Goal: Information Seeking & Learning: Get advice/opinions

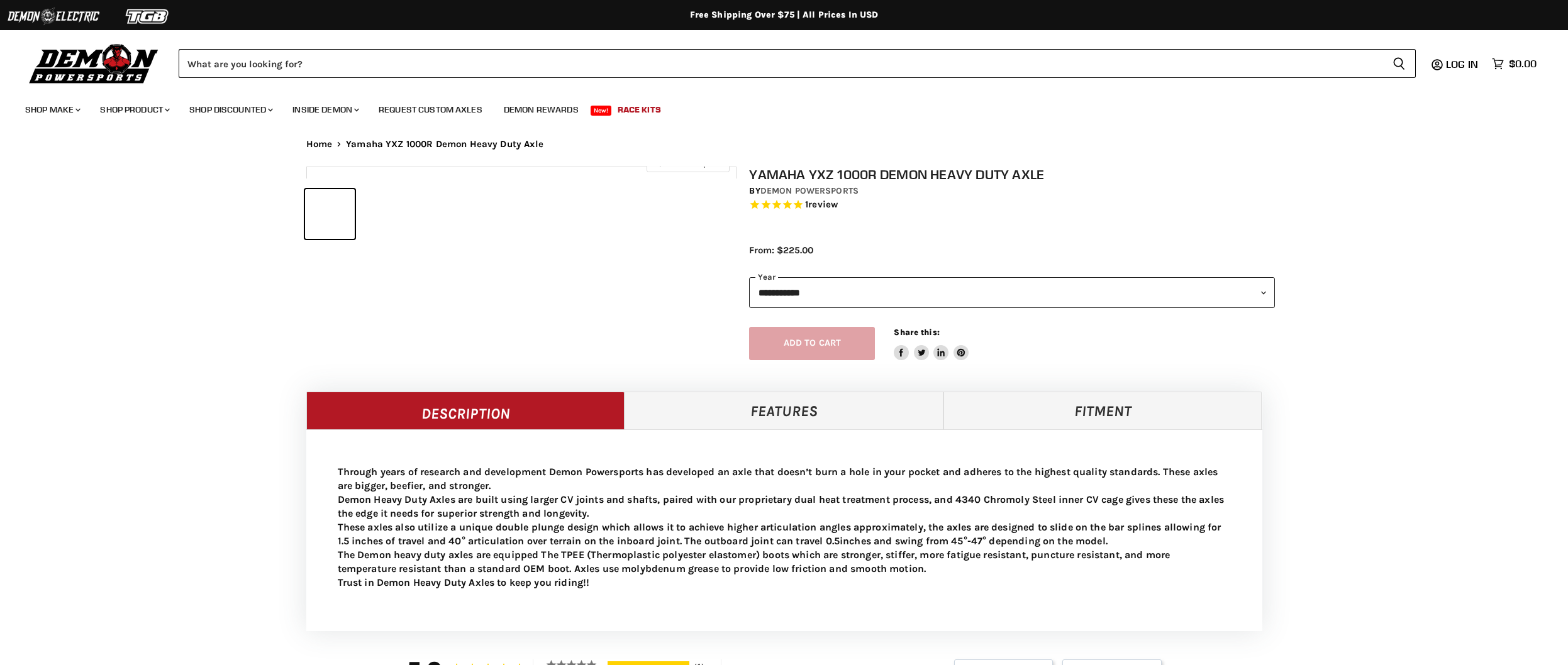
select select "******"
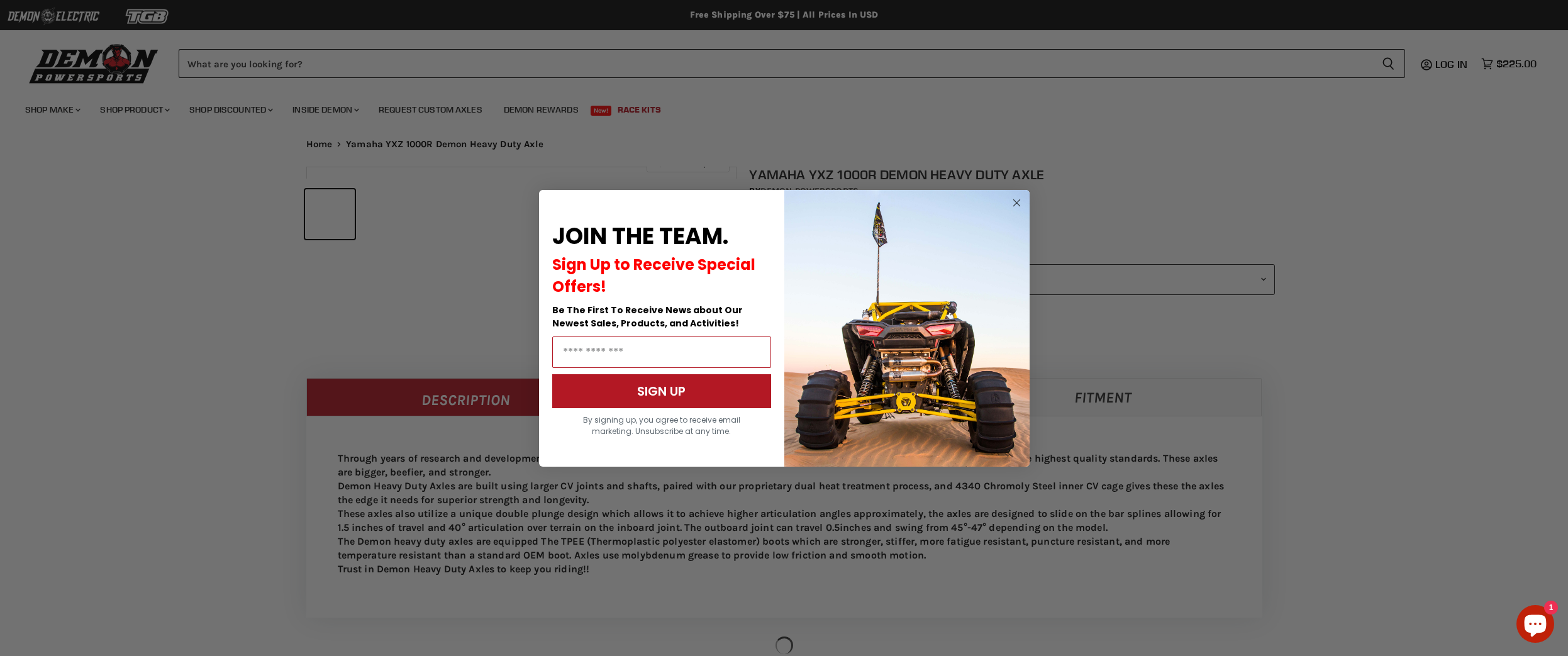
select select "******"
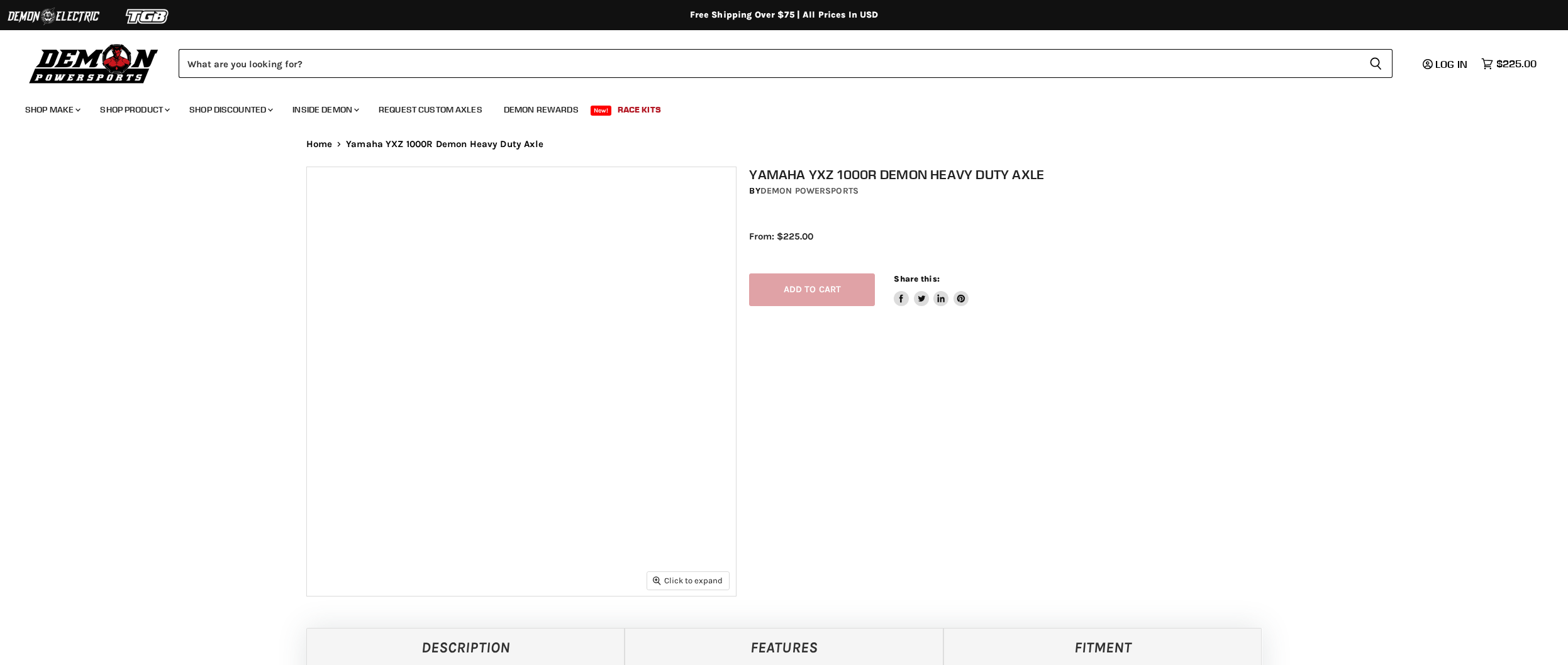
select select "******"
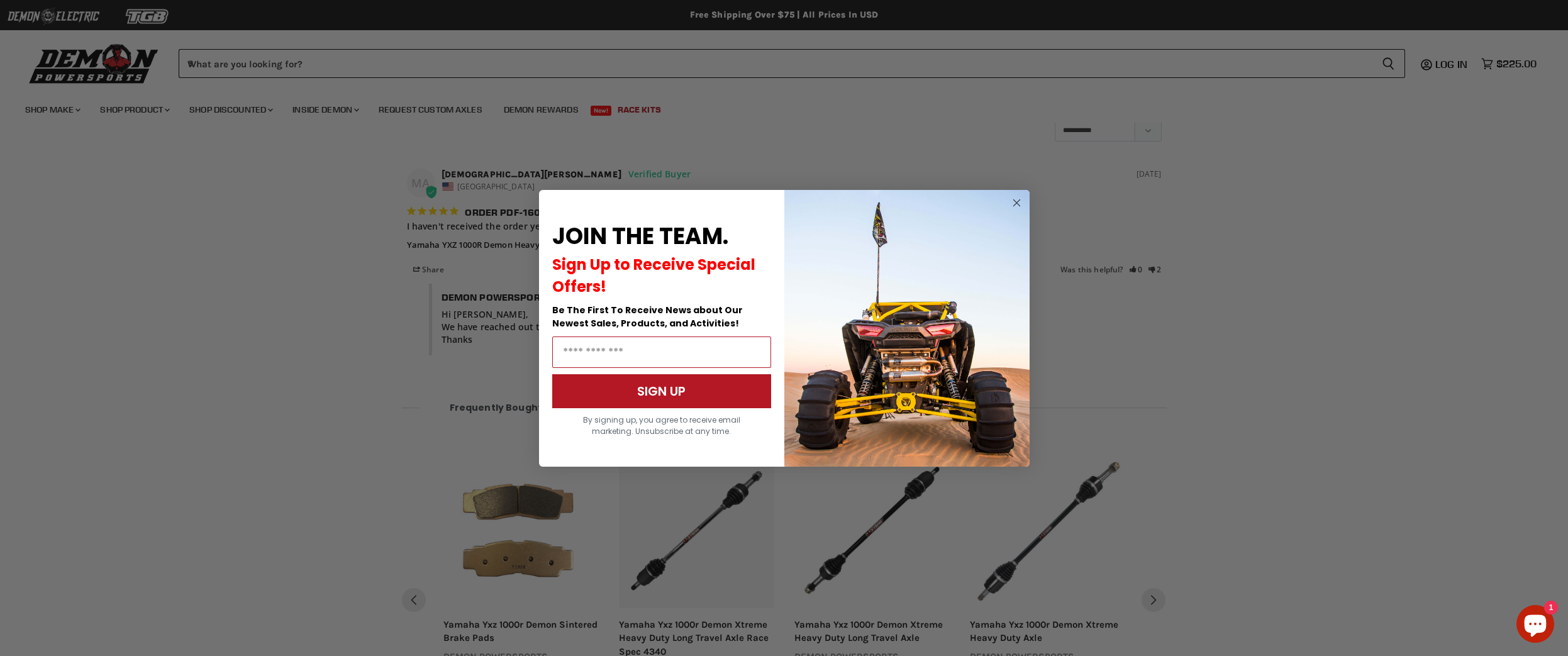
scroll to position [1086, 0]
